Goal: Find specific page/section: Find specific page/section

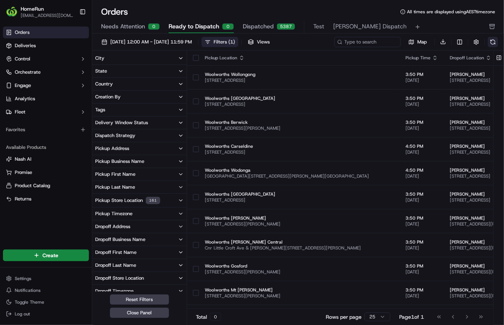
click at [488, 43] on button at bounding box center [493, 42] width 10 height 10
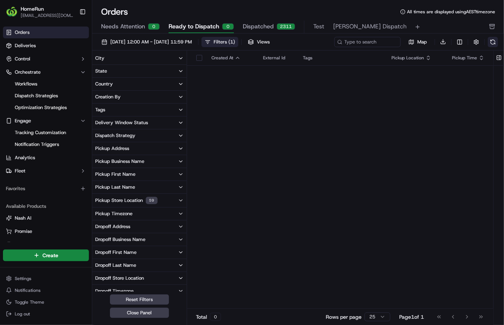
click at [495, 41] on button at bounding box center [493, 42] width 10 height 10
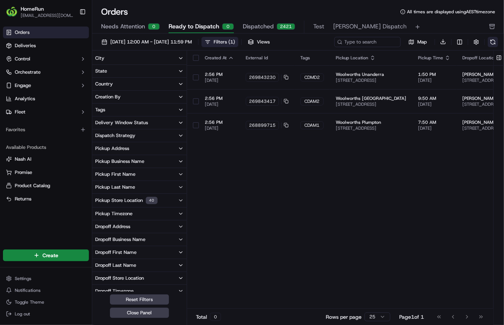
click at [495, 43] on button at bounding box center [493, 42] width 10 height 10
